Goal: Transaction & Acquisition: Book appointment/travel/reservation

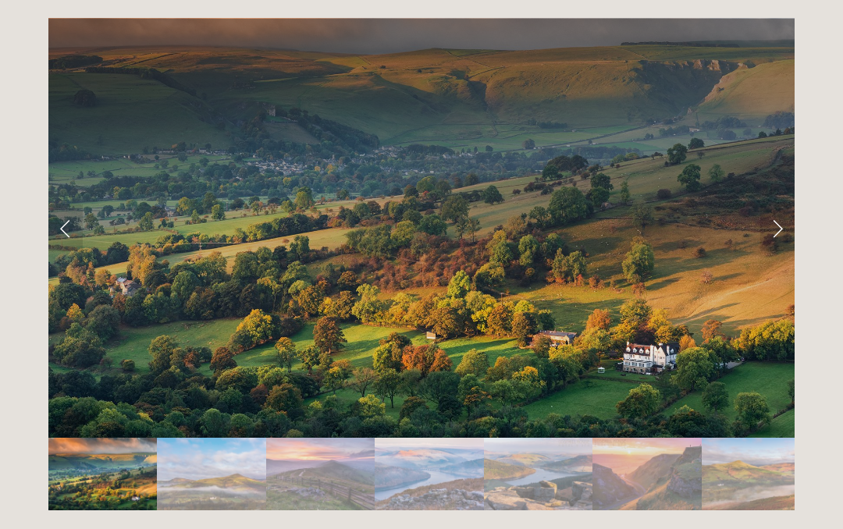
scroll to position [3124, 0]
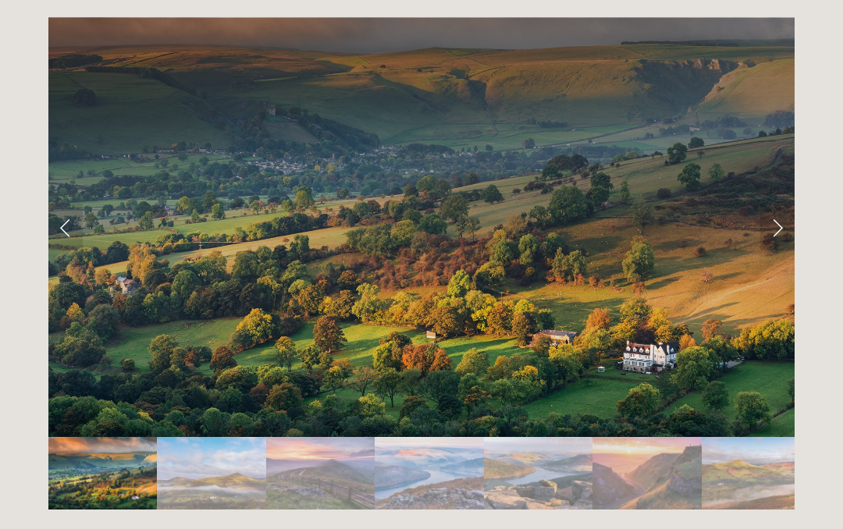
click at [781, 205] on link "Next Slide" at bounding box center [777, 227] width 34 height 47
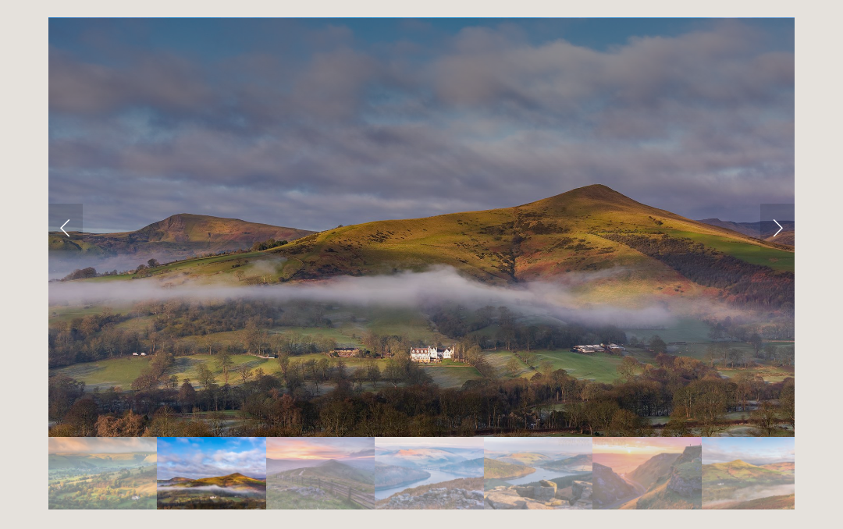
click at [772, 204] on link "Next Slide" at bounding box center [777, 227] width 34 height 47
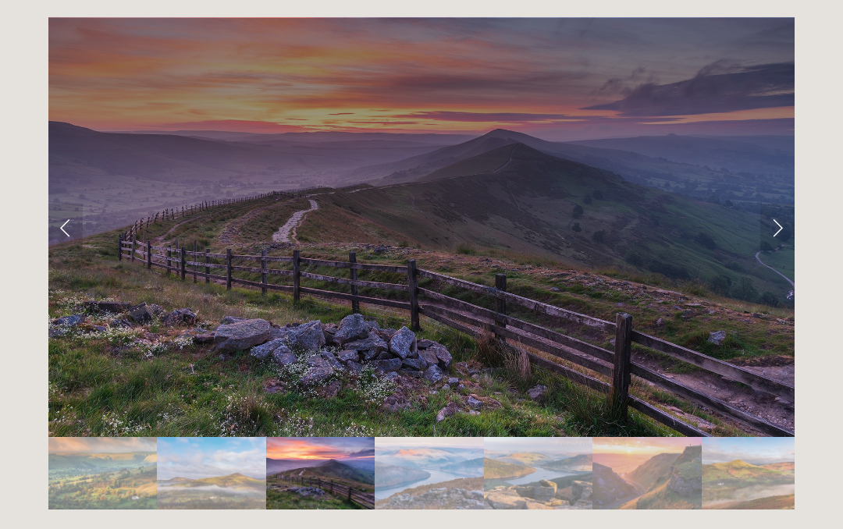
click at [778, 204] on link "Next Slide" at bounding box center [777, 227] width 34 height 47
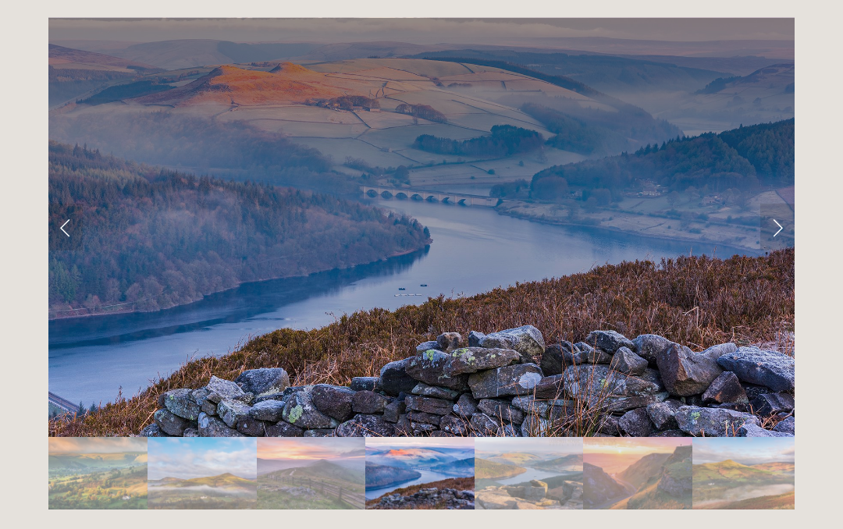
click at [782, 204] on link "Next Slide" at bounding box center [777, 227] width 34 height 47
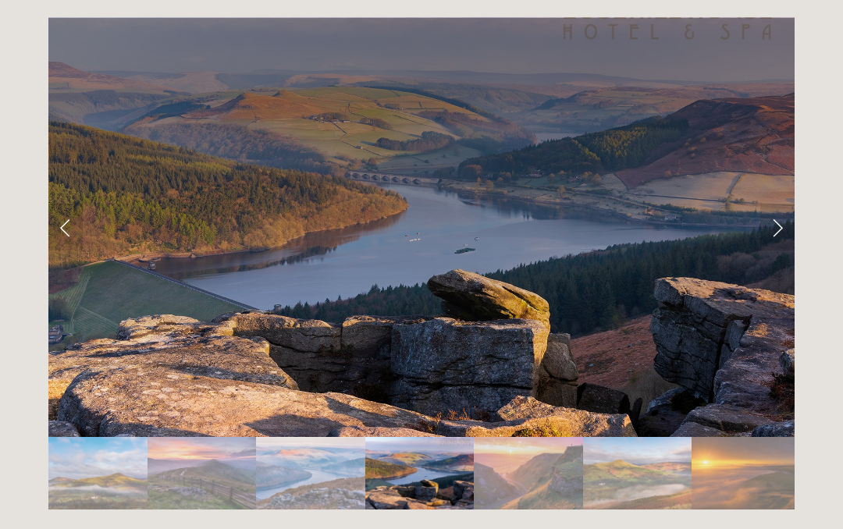
click at [787, 204] on link "Next Slide" at bounding box center [777, 227] width 34 height 47
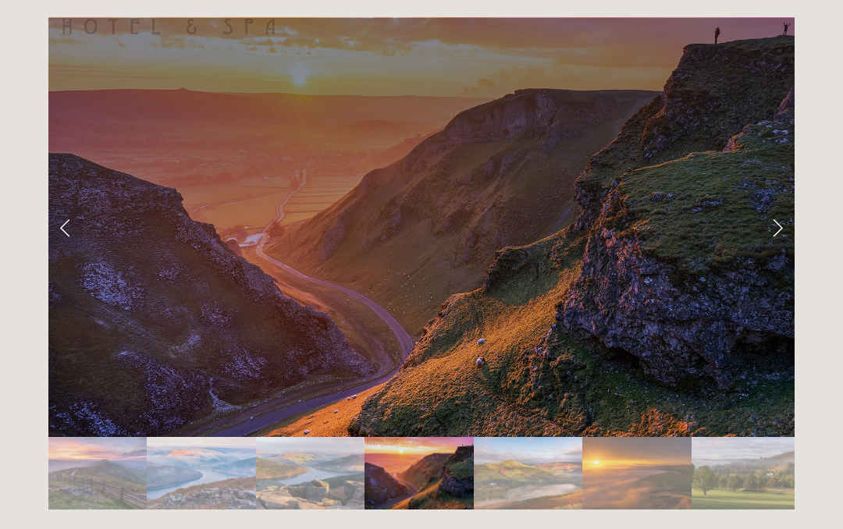
click at [792, 204] on link "Next Slide" at bounding box center [777, 227] width 34 height 47
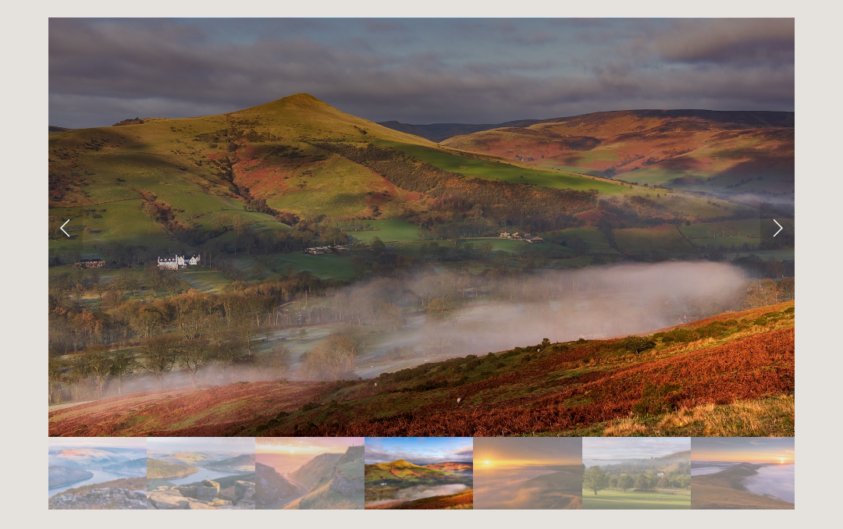
click at [779, 204] on link "Next Slide" at bounding box center [777, 227] width 34 height 47
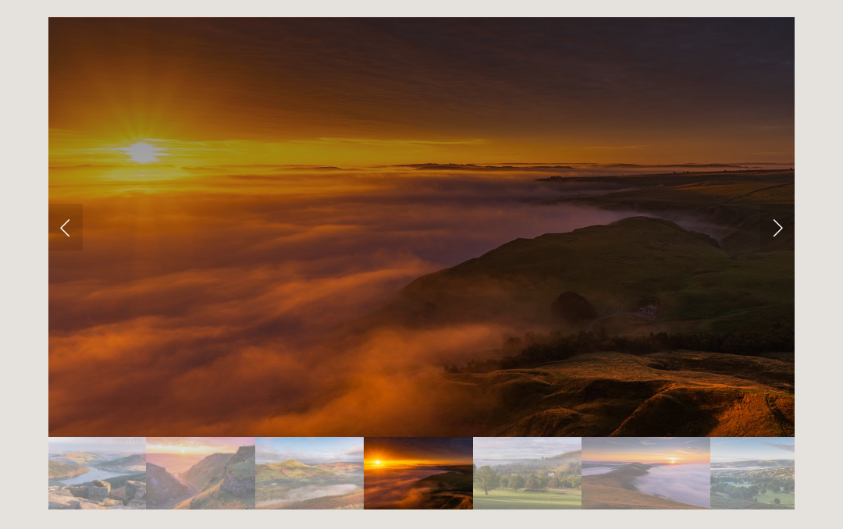
click at [790, 204] on link "Next Slide" at bounding box center [777, 227] width 34 height 47
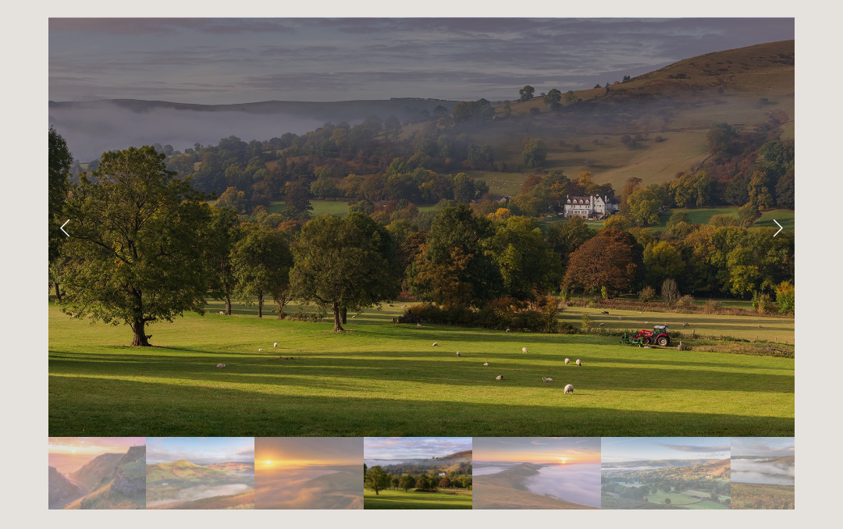
click at [786, 208] on link "Next Slide" at bounding box center [777, 227] width 34 height 47
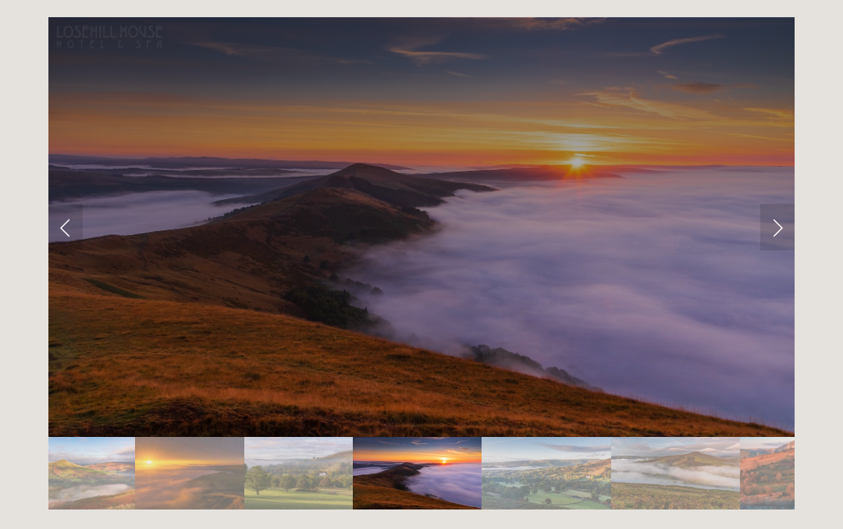
click at [791, 211] on link "Next Slide" at bounding box center [777, 227] width 34 height 47
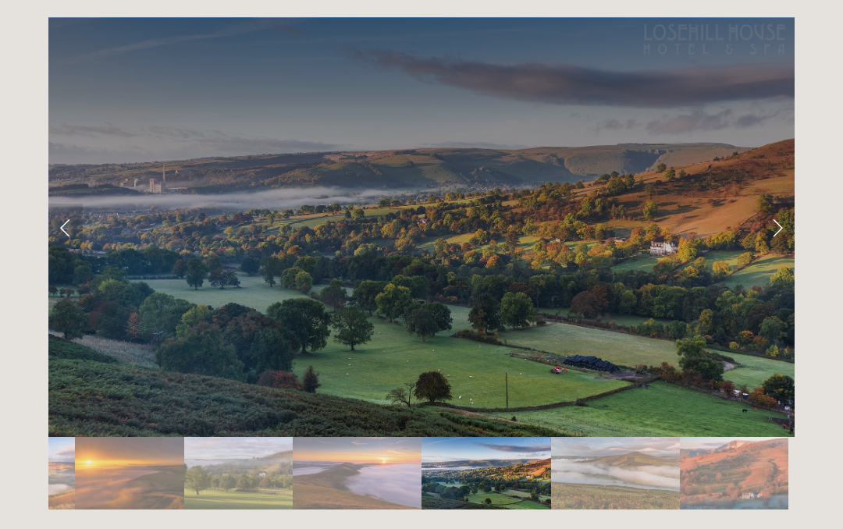
click at [791, 205] on link "Next Slide" at bounding box center [777, 227] width 34 height 47
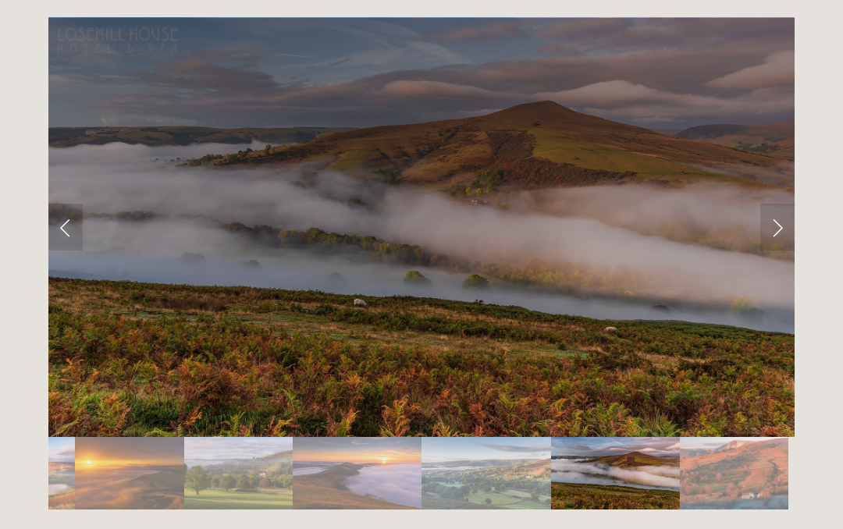
click at [774, 204] on link "Next Slide" at bounding box center [777, 227] width 34 height 47
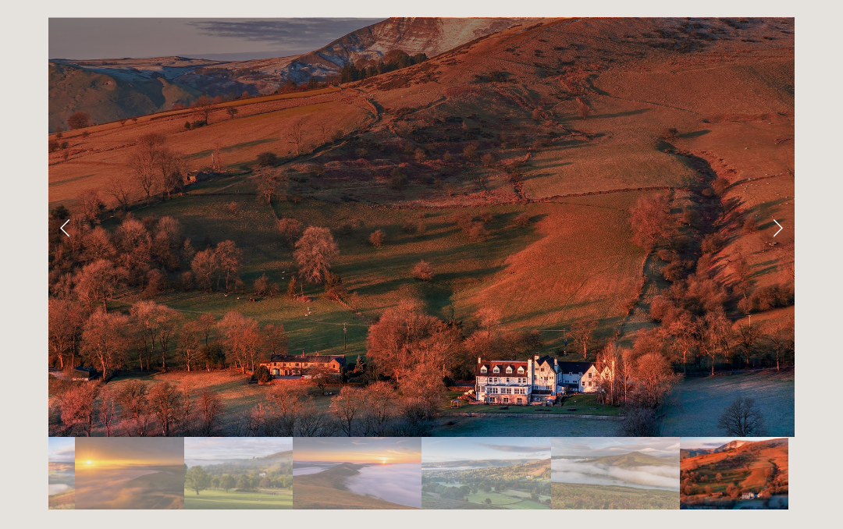
click at [786, 204] on link "Next Slide" at bounding box center [777, 227] width 34 height 47
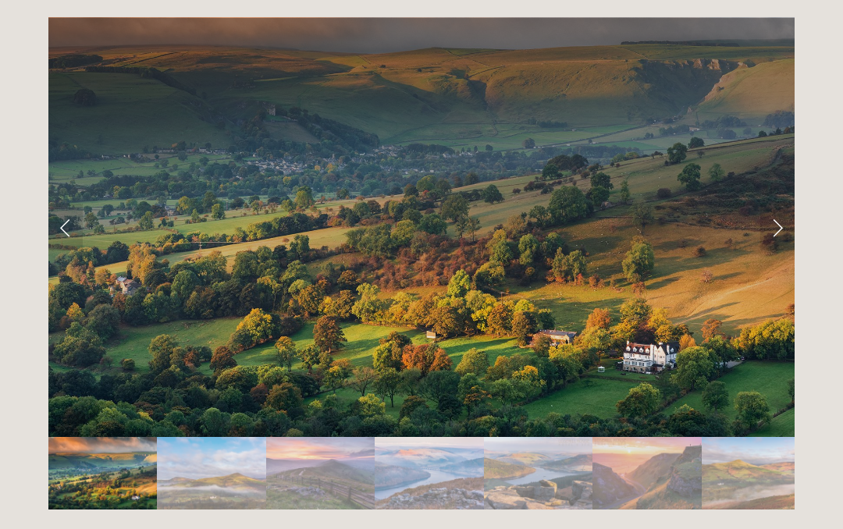
click at [784, 211] on link "Next Slide" at bounding box center [777, 227] width 34 height 47
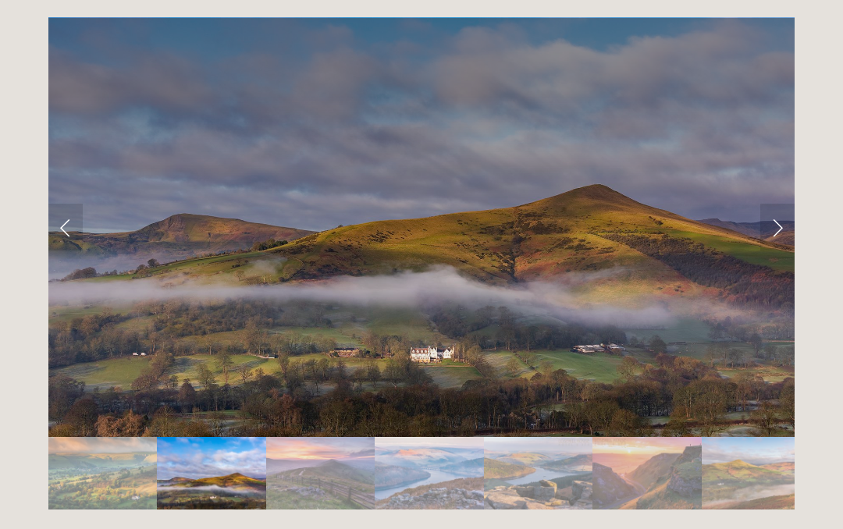
click at [779, 204] on link "Next Slide" at bounding box center [777, 227] width 34 height 47
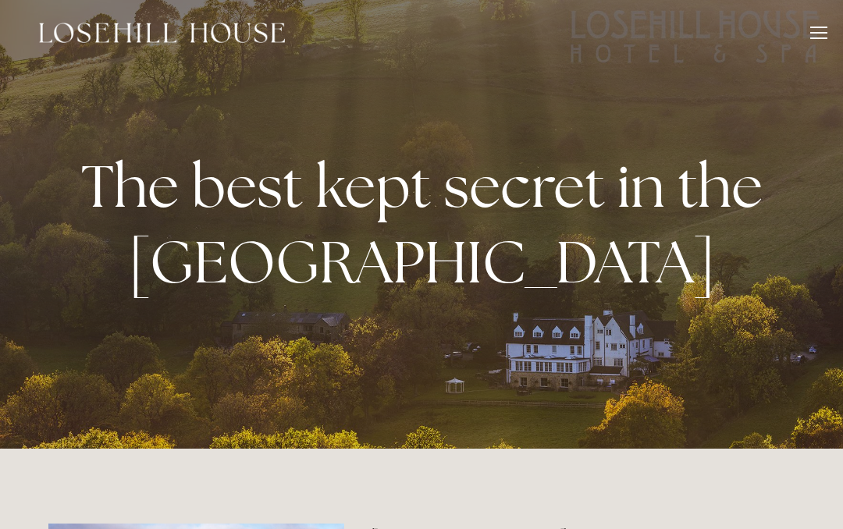
scroll to position [0, 0]
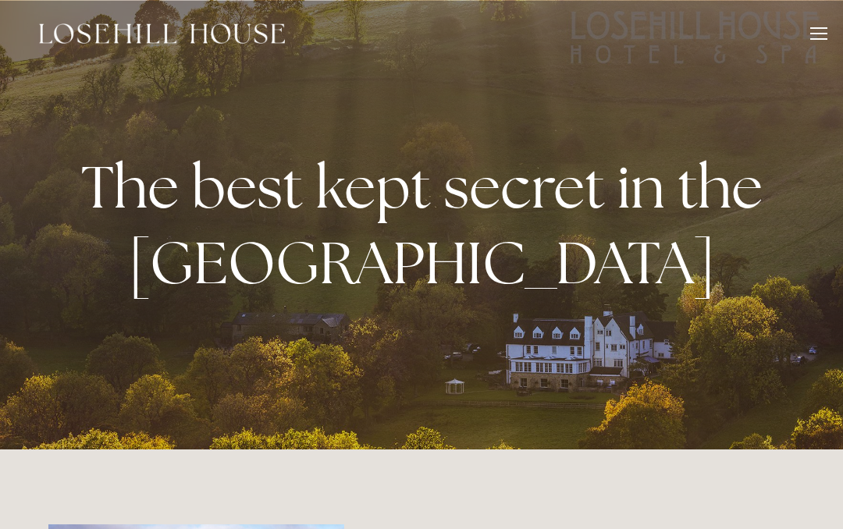
click at [585, 388] on div at bounding box center [421, 224] width 843 height 449
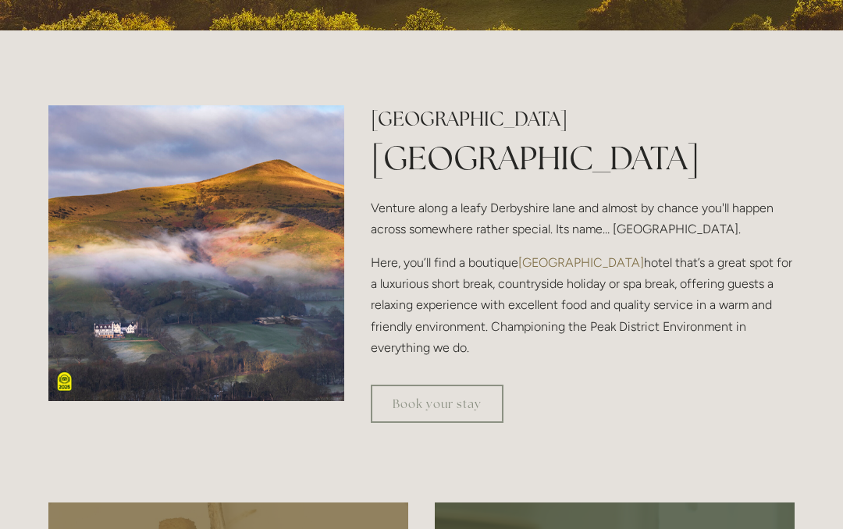
scroll to position [419, 0]
click at [461, 423] on link "Book your stay" at bounding box center [437, 404] width 133 height 38
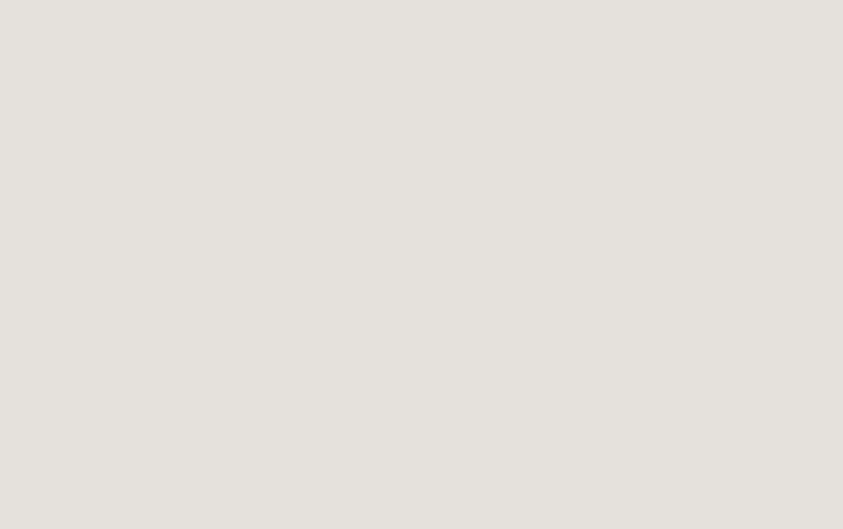
scroll to position [1953, 0]
